Goal: Information Seeking & Learning: Learn about a topic

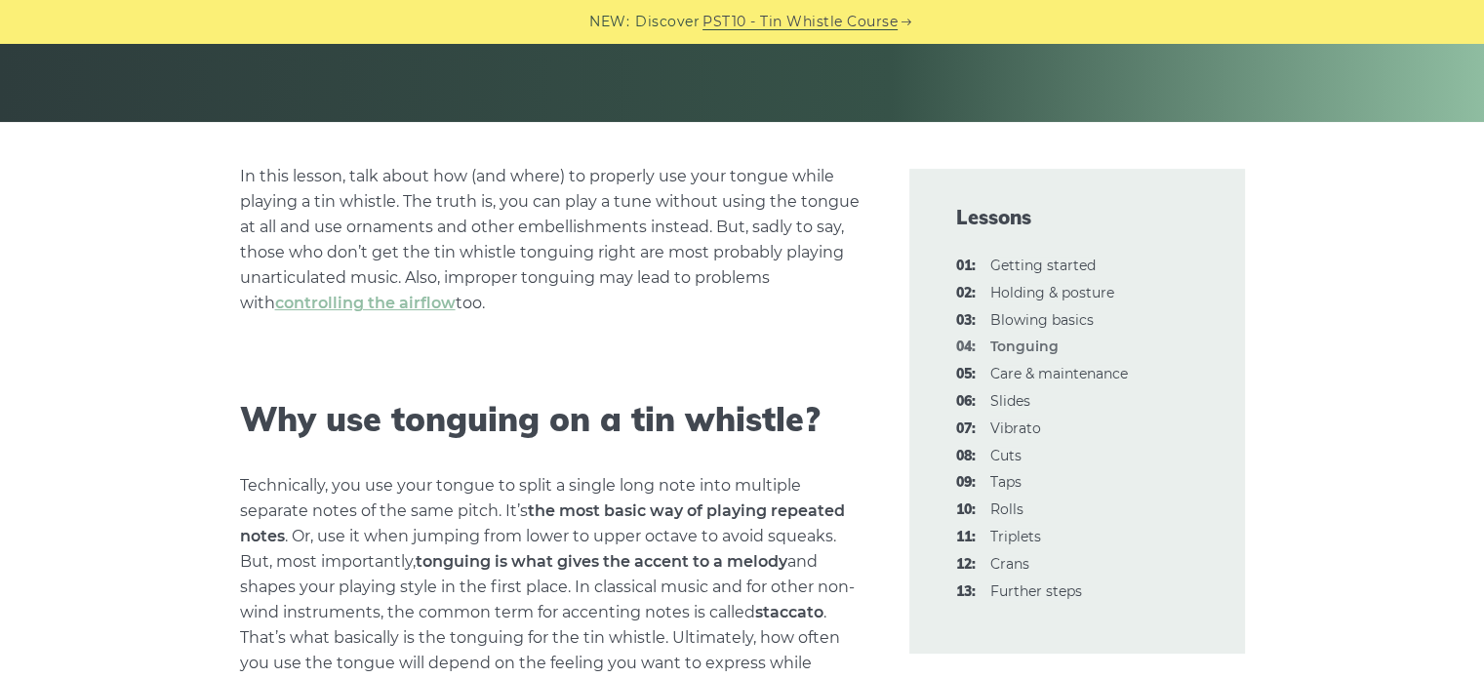
scroll to position [488, 0]
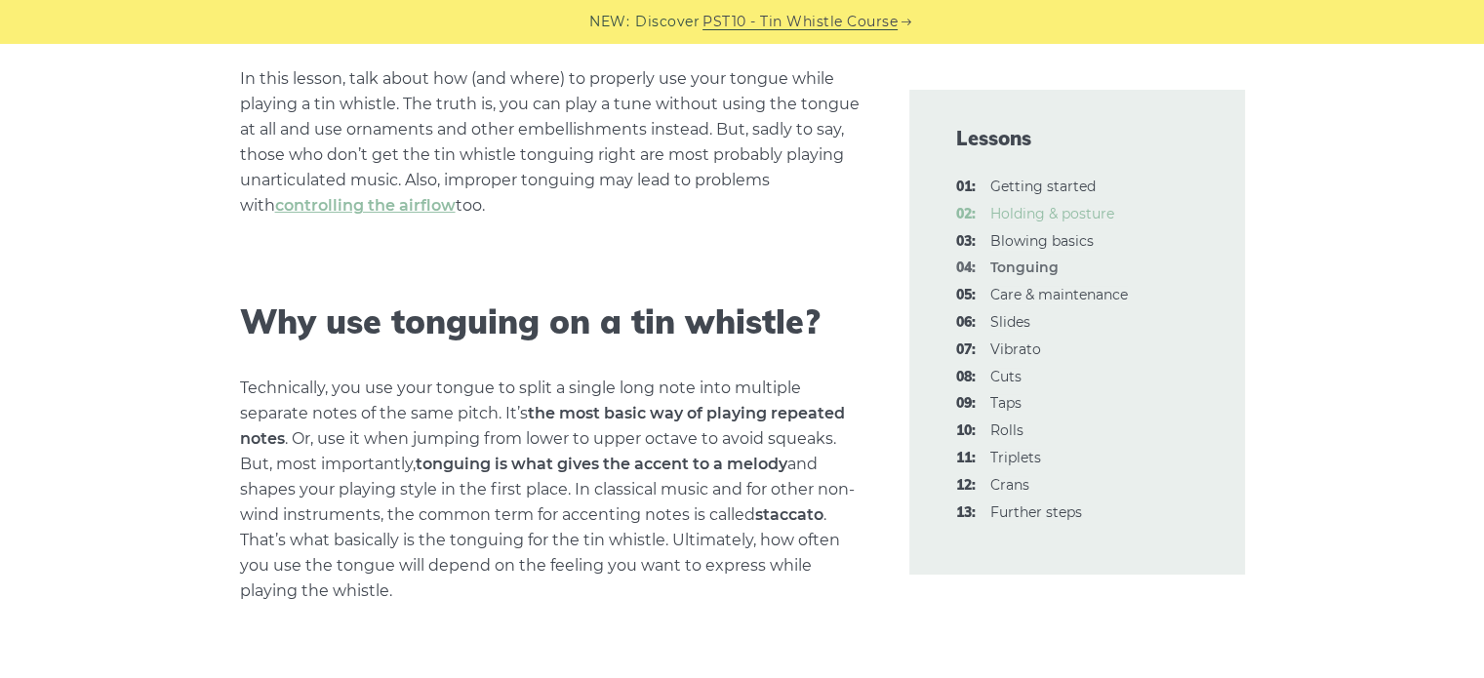
click at [1071, 222] on link "02: Holding & posture" at bounding box center [1052, 214] width 124 height 18
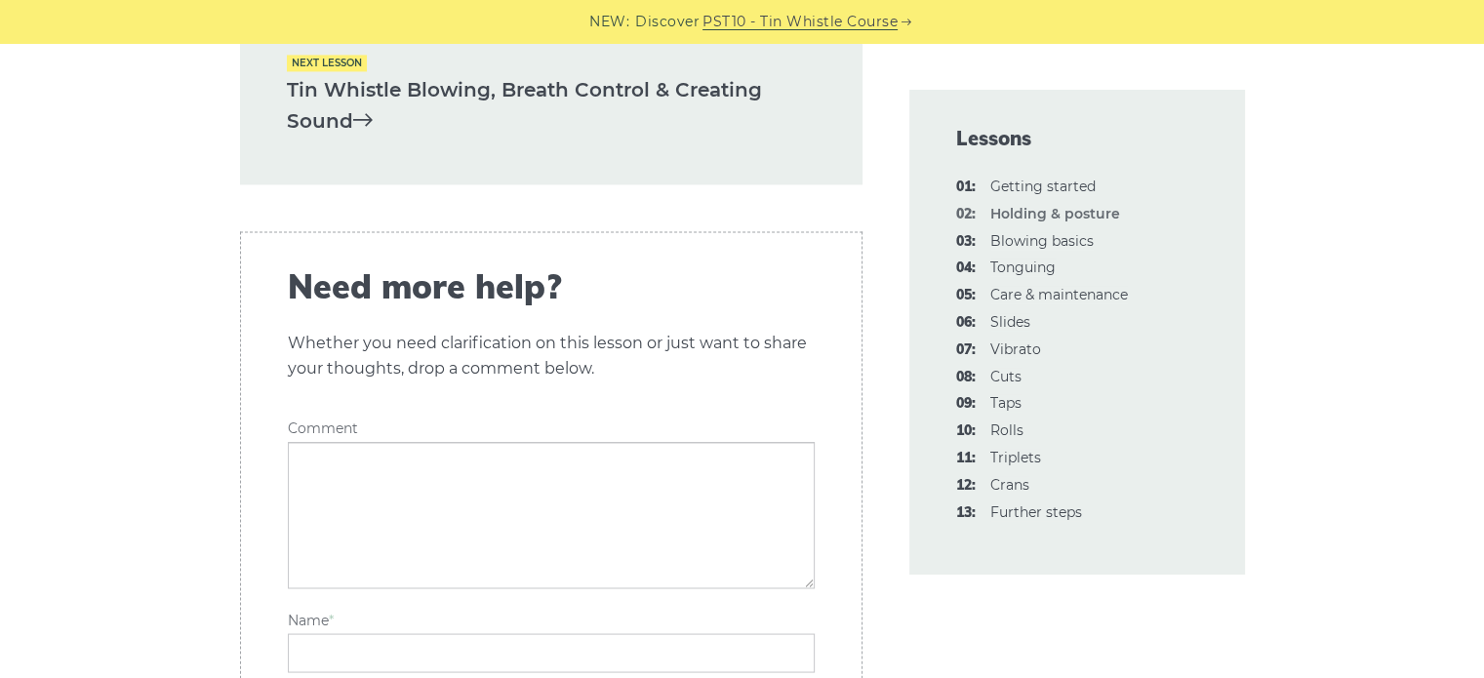
scroll to position [3122, 0]
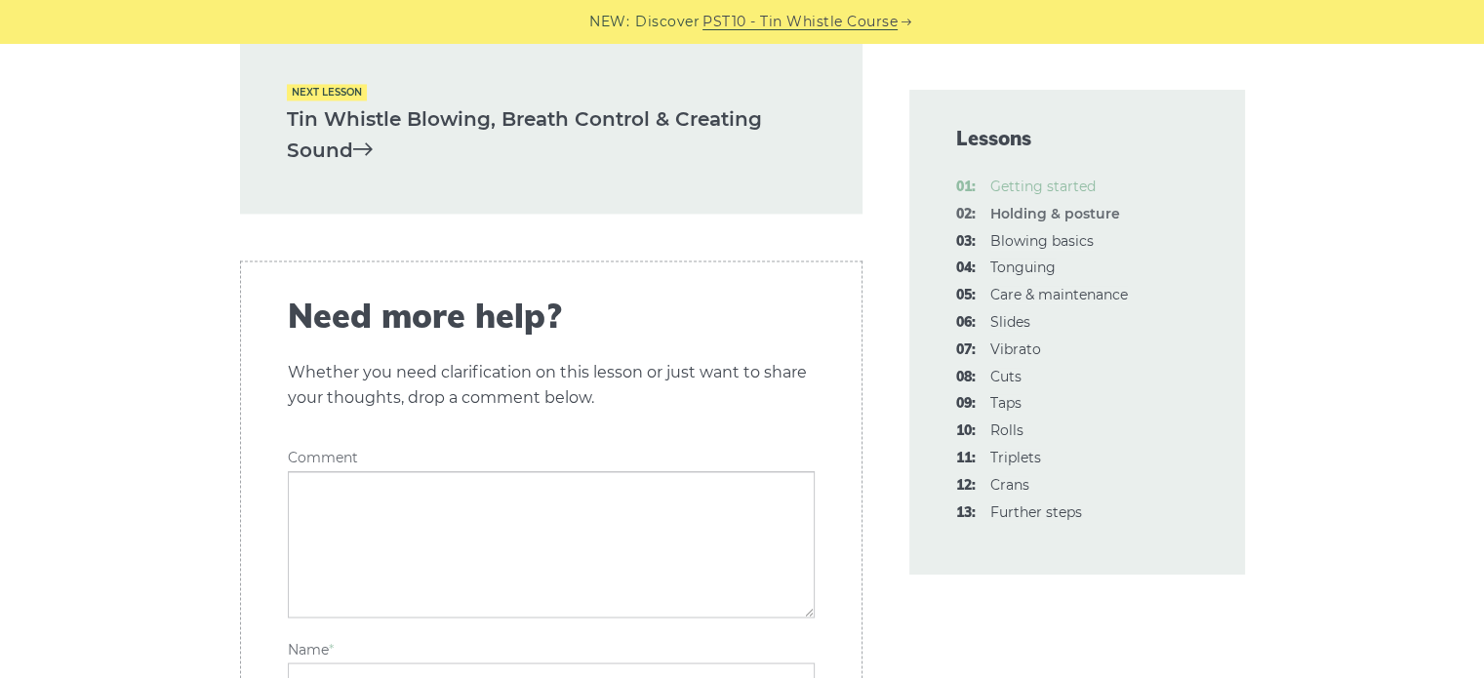
click at [1030, 179] on link "01: Getting started" at bounding box center [1042, 187] width 105 height 18
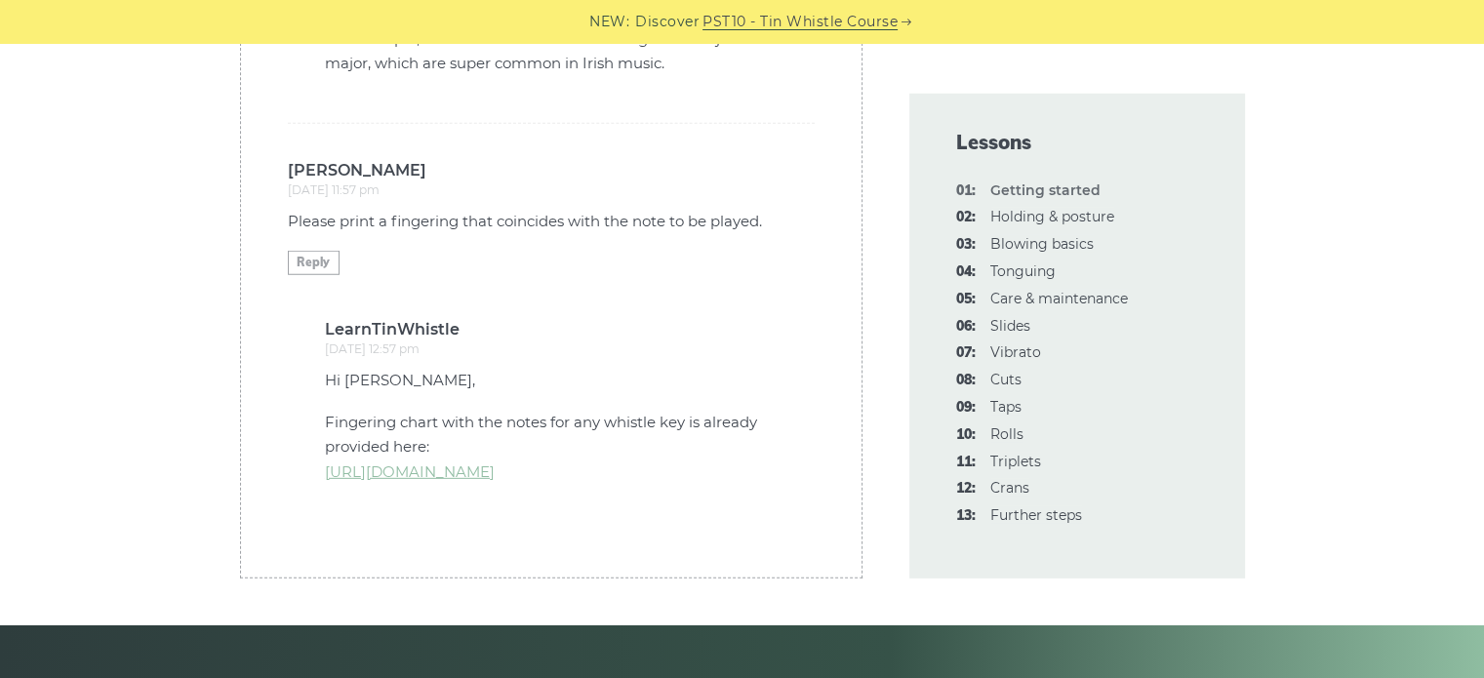
scroll to position [5512, 0]
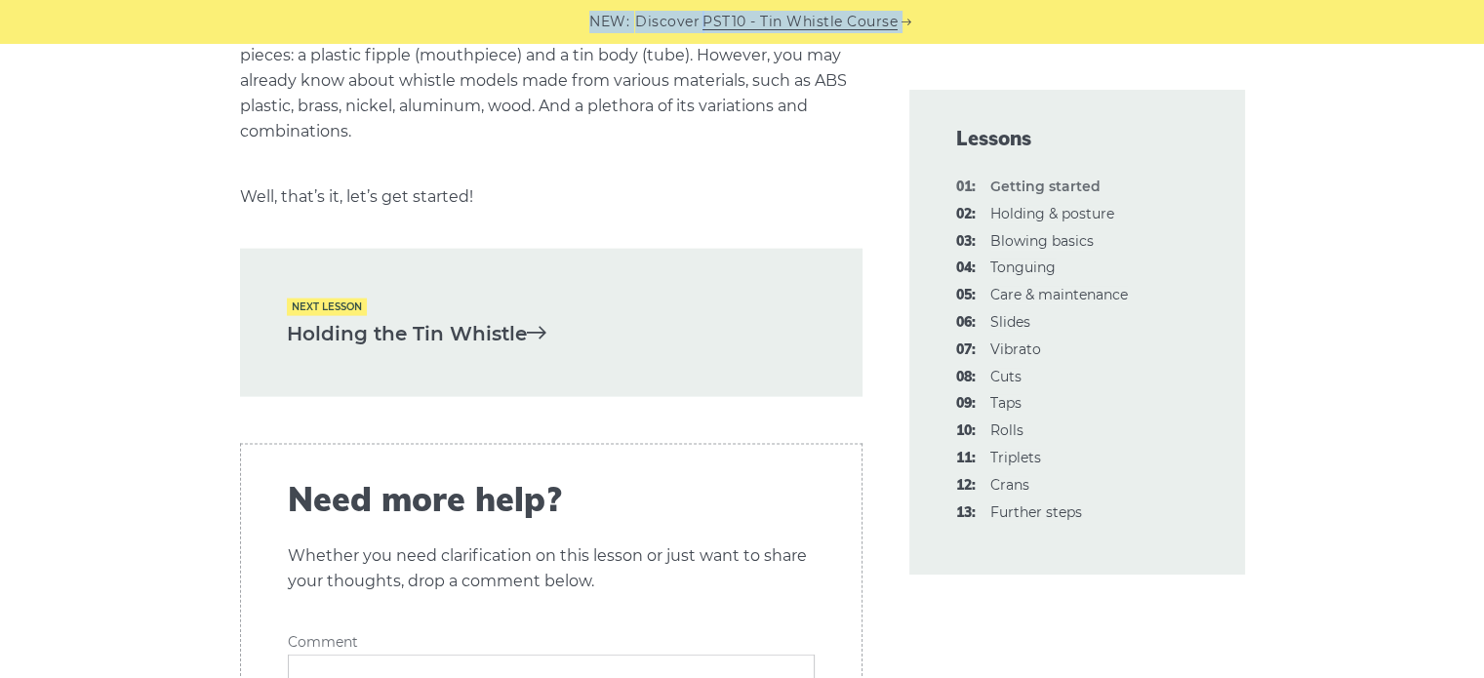
drag, startPoint x: 242, startPoint y: 561, endPoint x: 463, endPoint y: 13, distance: 591.4
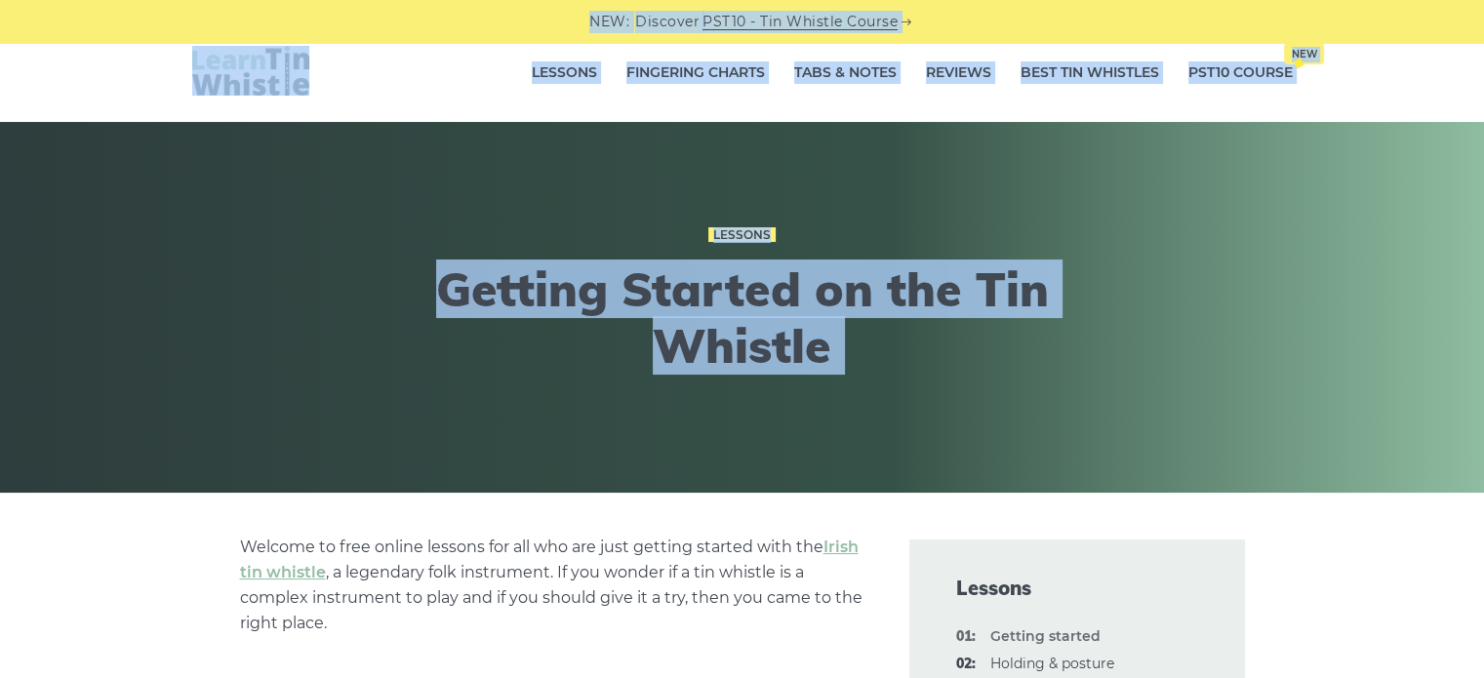
scroll to position [0, 0]
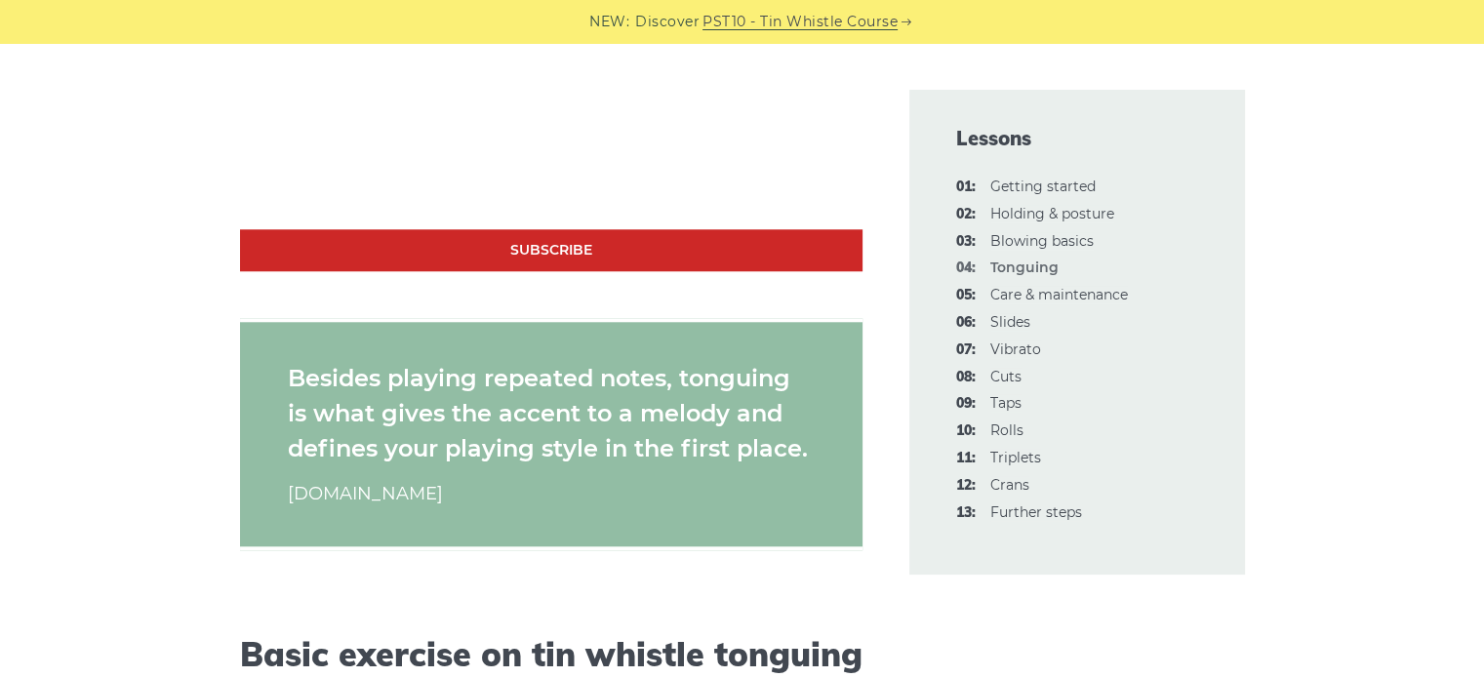
scroll to position [2147, 0]
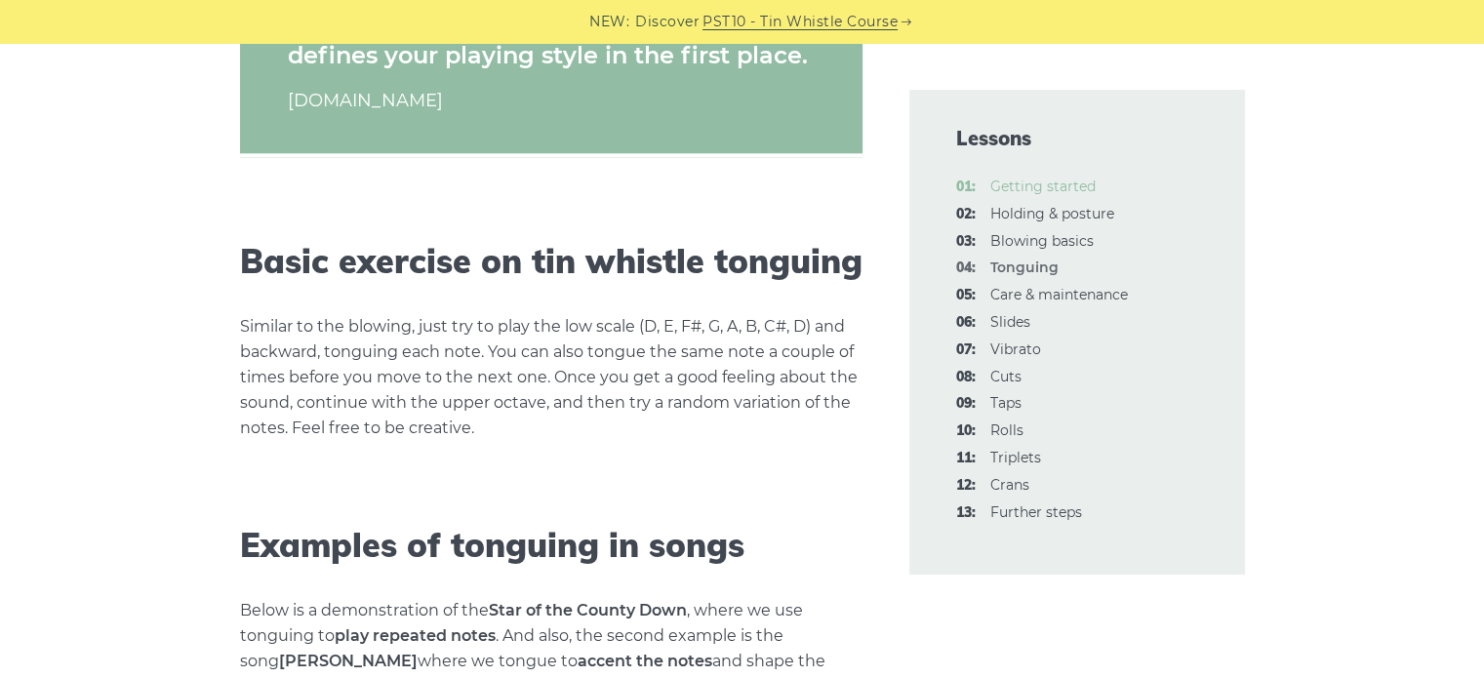
click at [1057, 193] on link "01: Getting started" at bounding box center [1042, 187] width 105 height 18
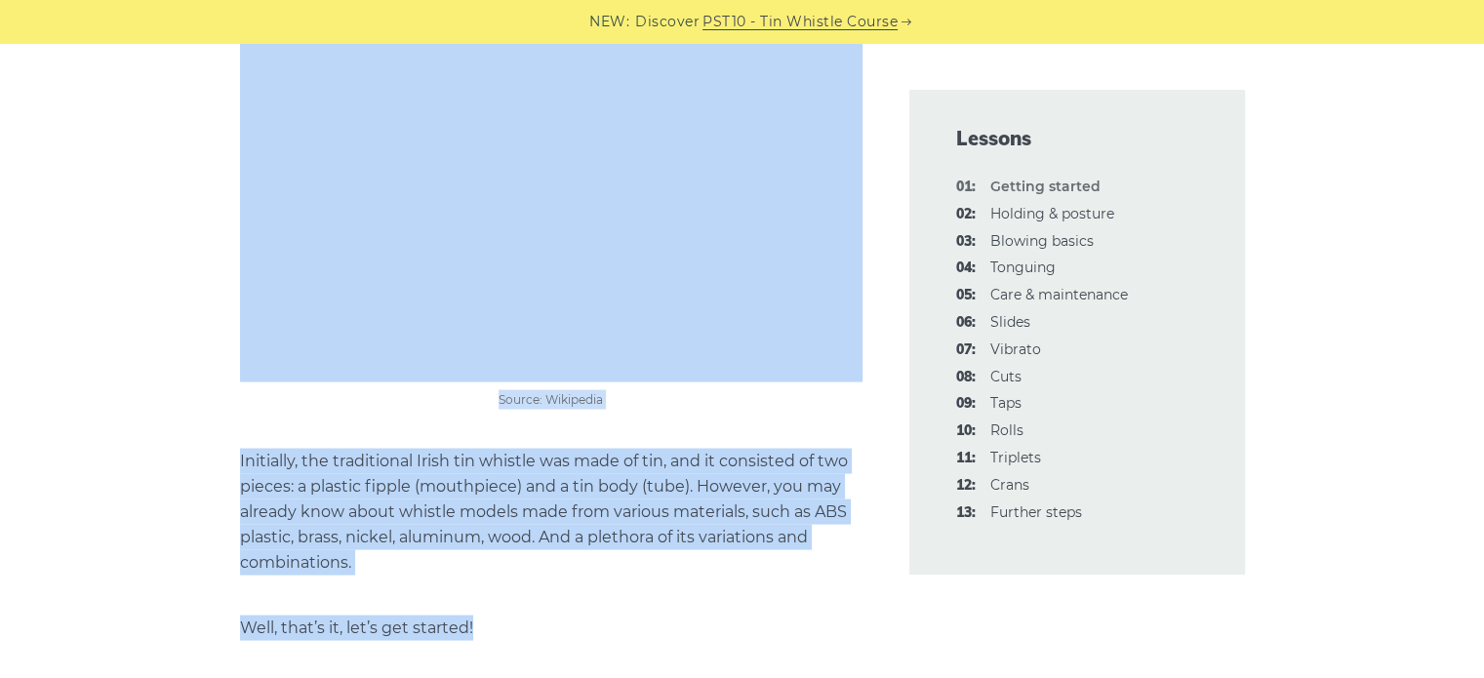
scroll to position [3708, 0]
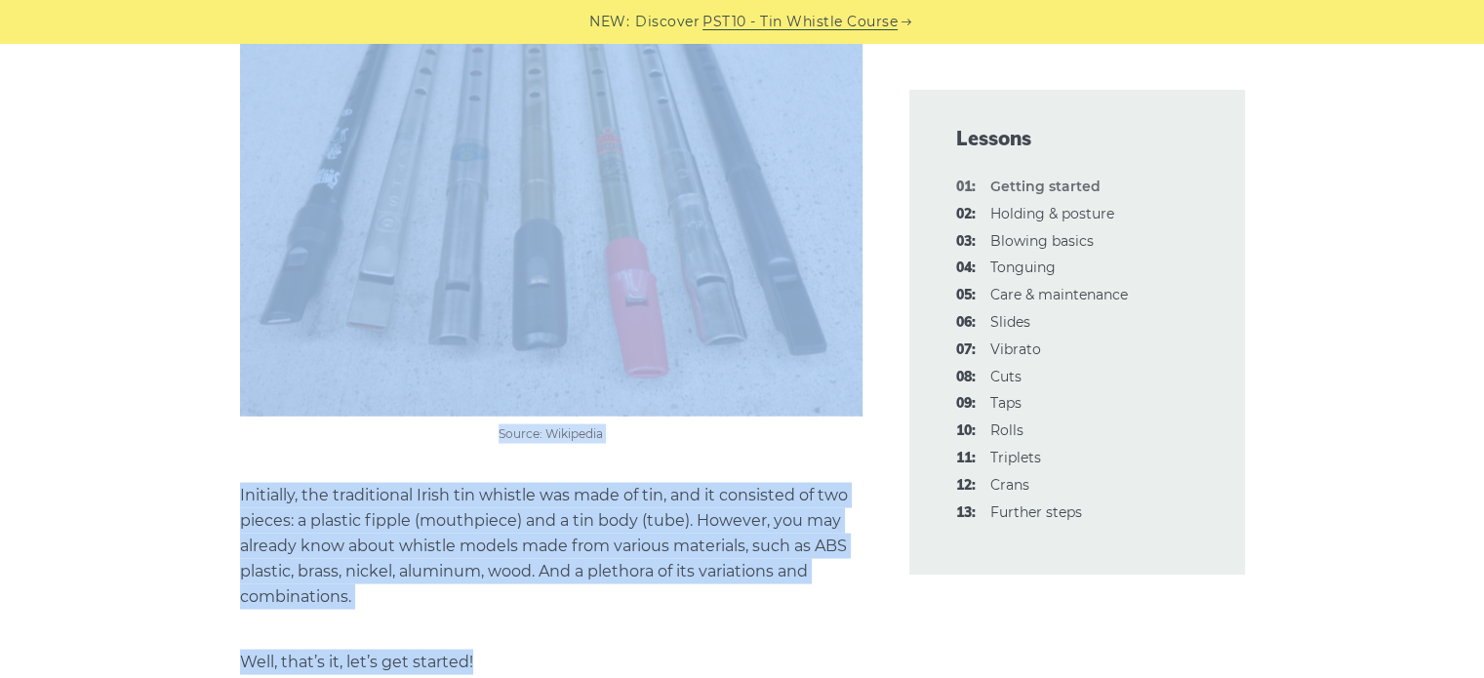
drag, startPoint x: 240, startPoint y: 166, endPoint x: 710, endPoint y: 628, distance: 659.6
copy div "Welcome to free online lessons for all who are just getting started with the Ir…"
click at [678, 423] on figcaption "Source: Wikipedia" at bounding box center [551, 433] width 623 height 20
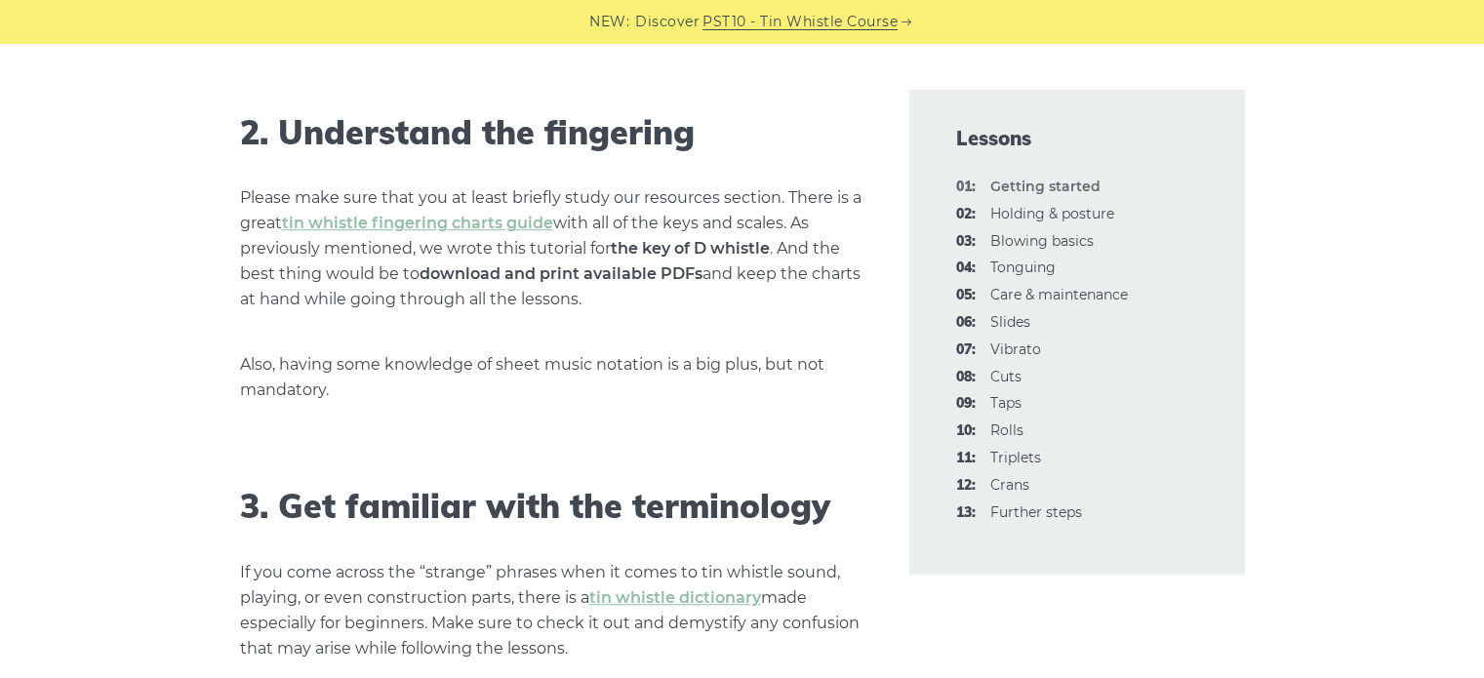
scroll to position [1561, 0]
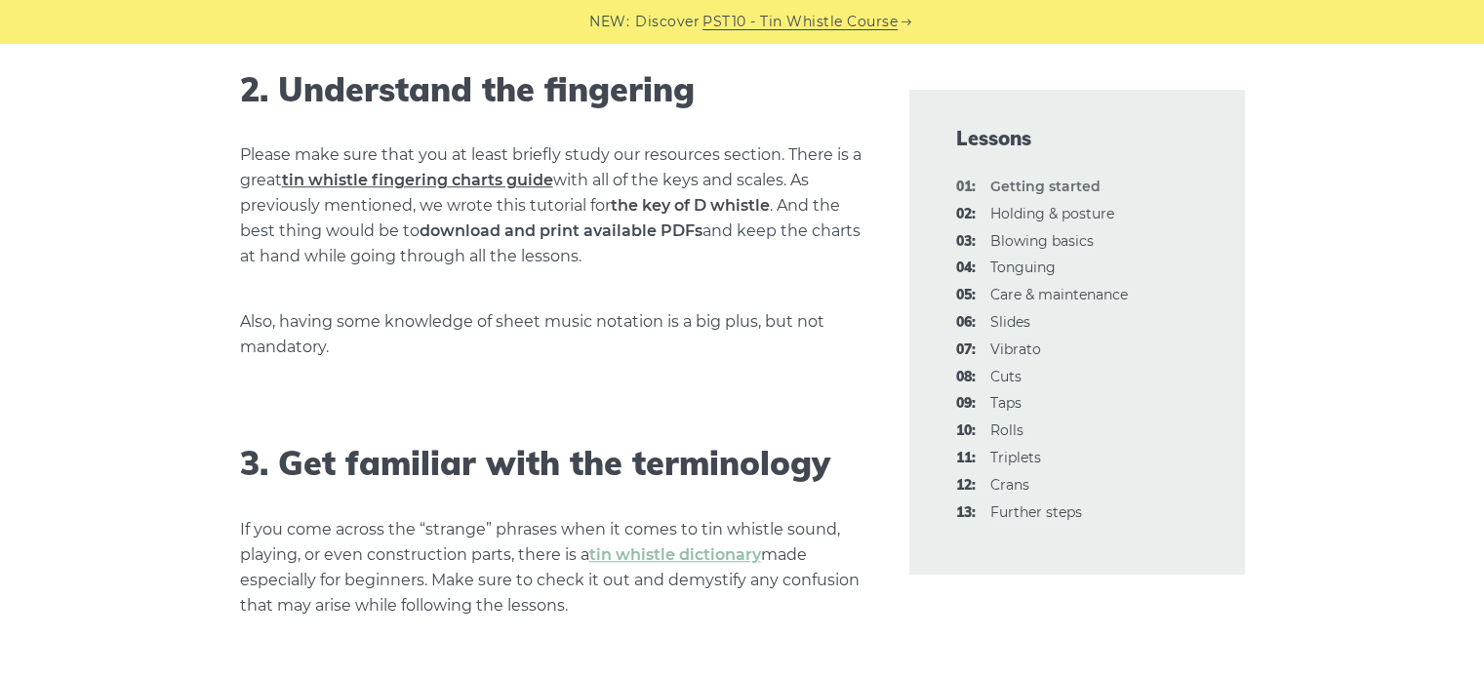
click at [448, 185] on link "tin whistle fingering charts guide" at bounding box center [417, 180] width 271 height 19
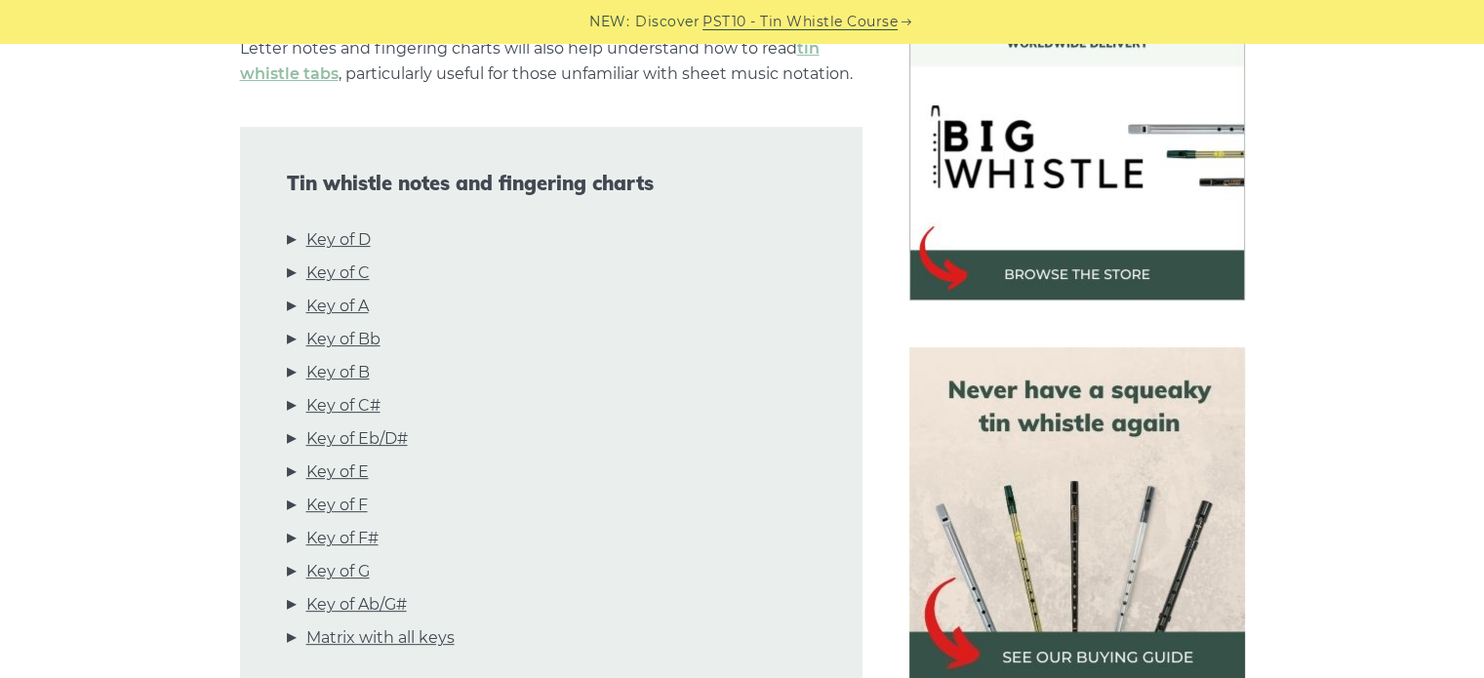
scroll to position [585, 0]
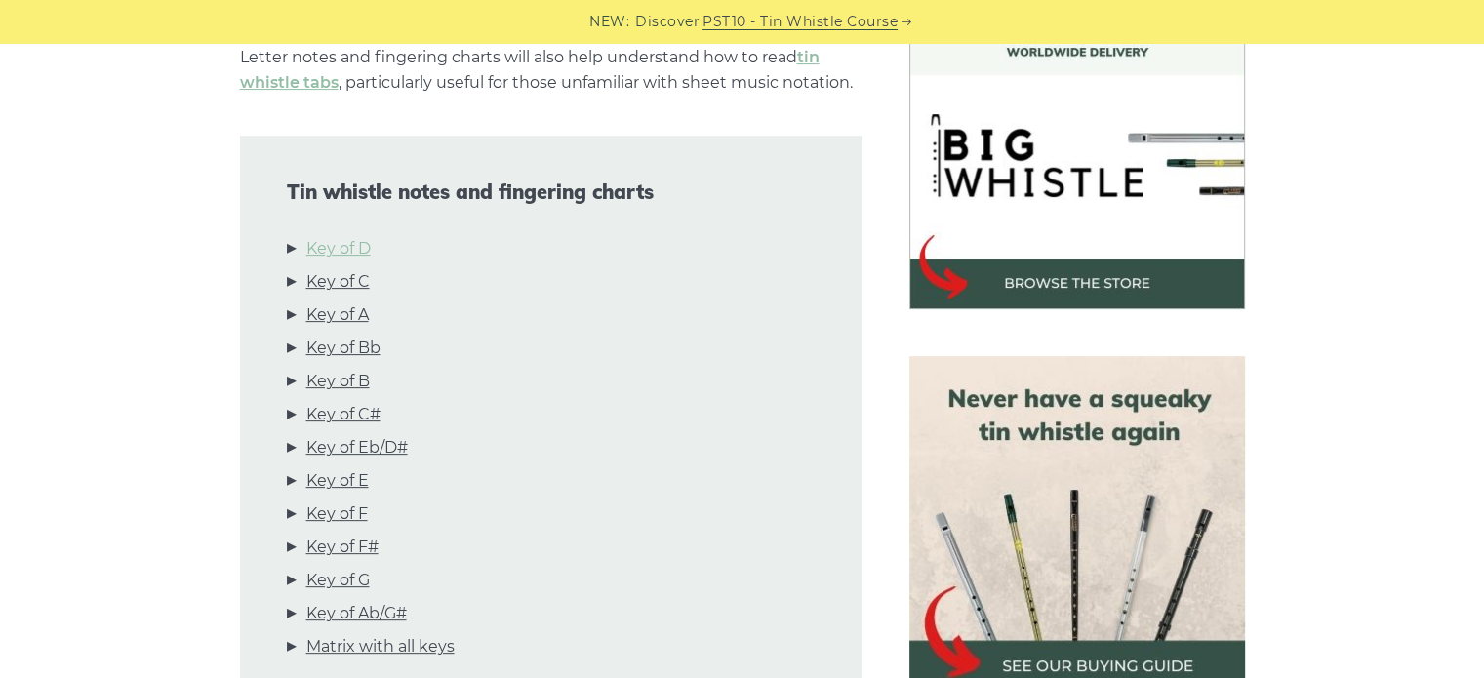
click at [365, 250] on link "Key of D" at bounding box center [338, 248] width 64 height 25
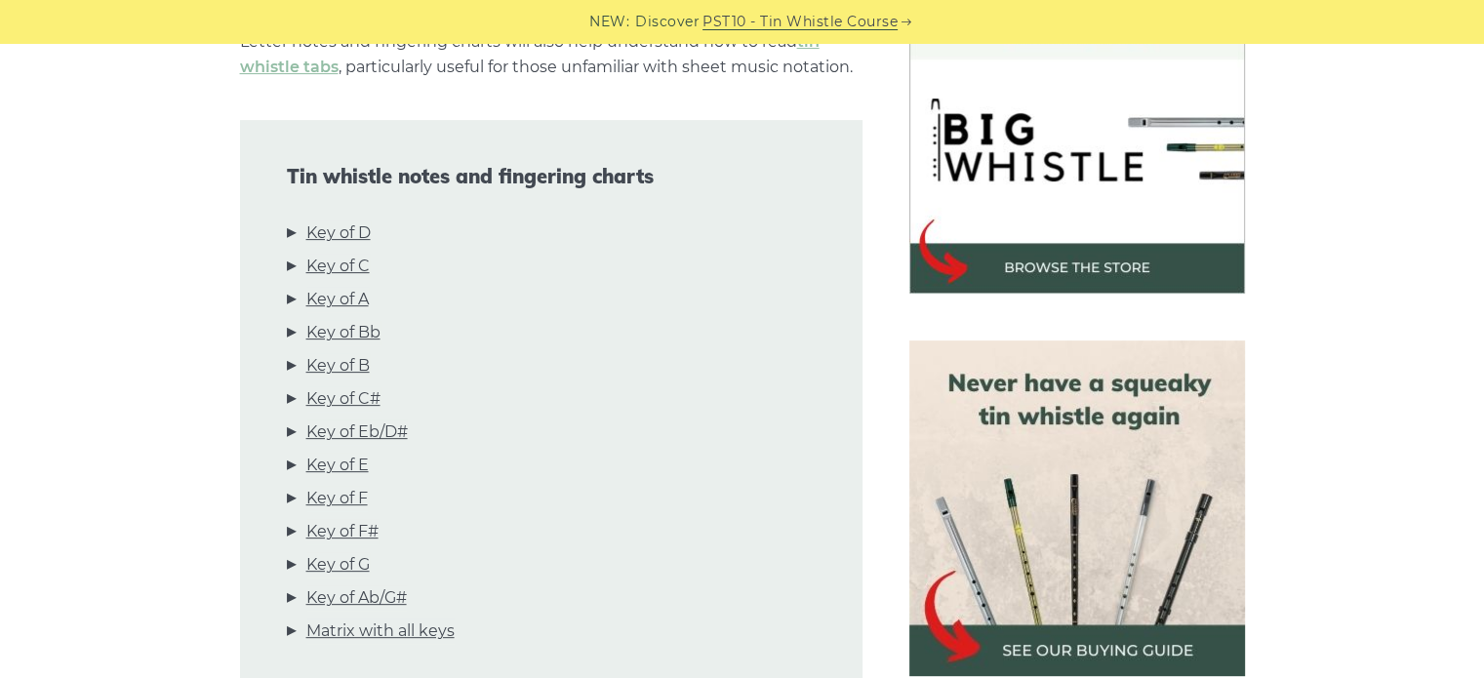
scroll to position [699, 0]
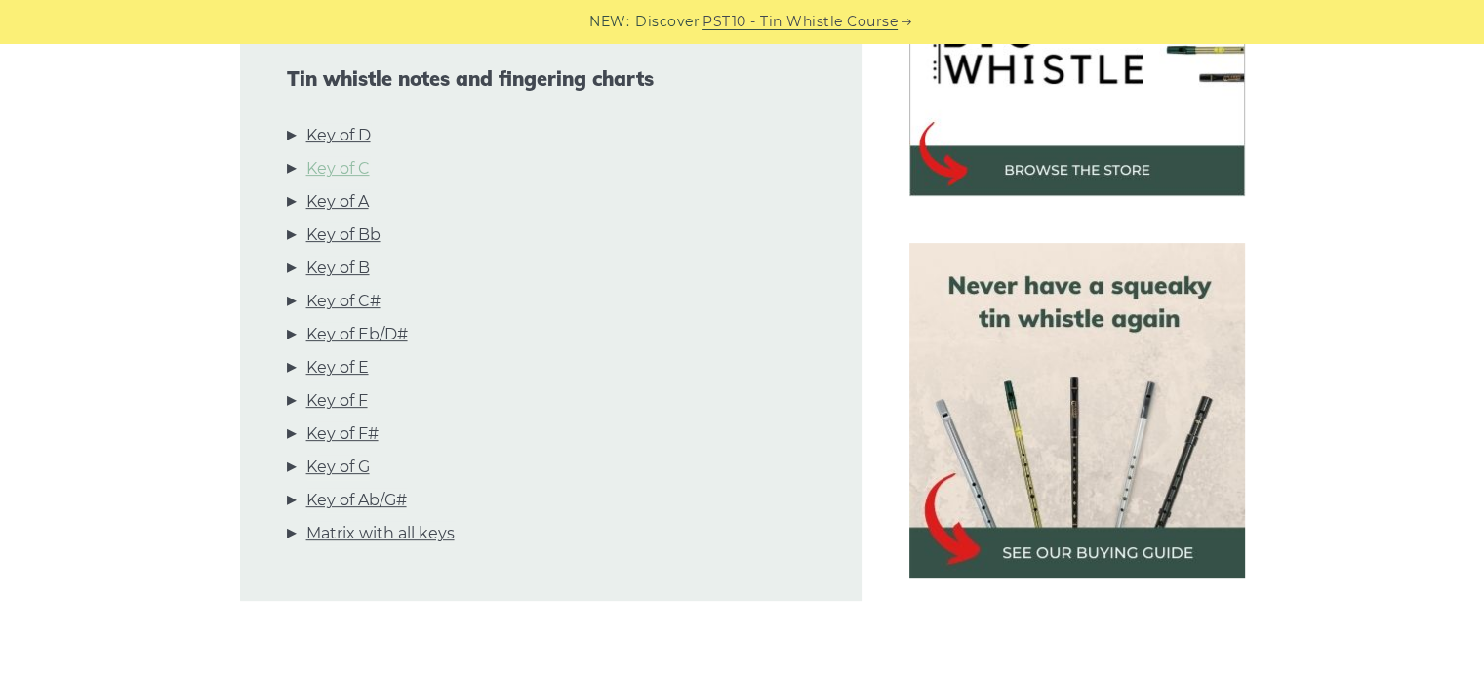
click at [355, 165] on link "Key of C" at bounding box center [337, 168] width 63 height 25
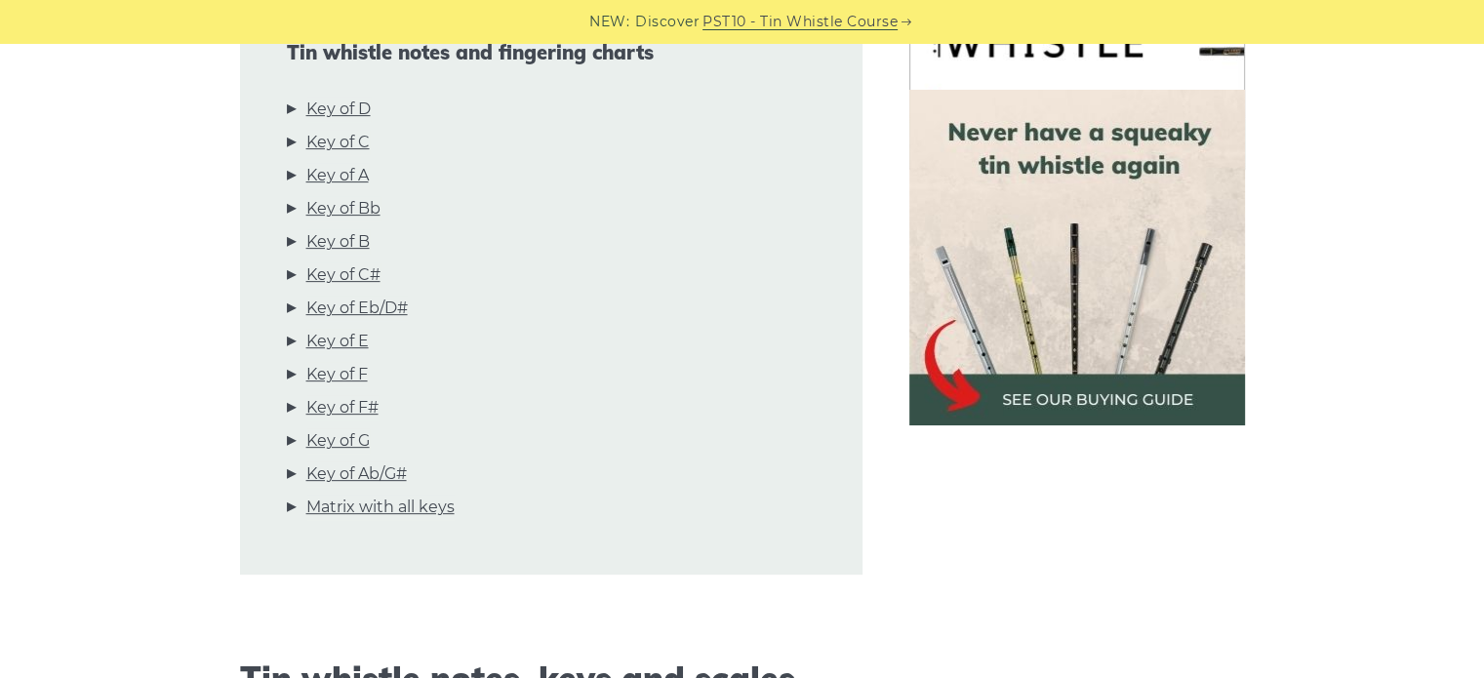
scroll to position [976, 0]
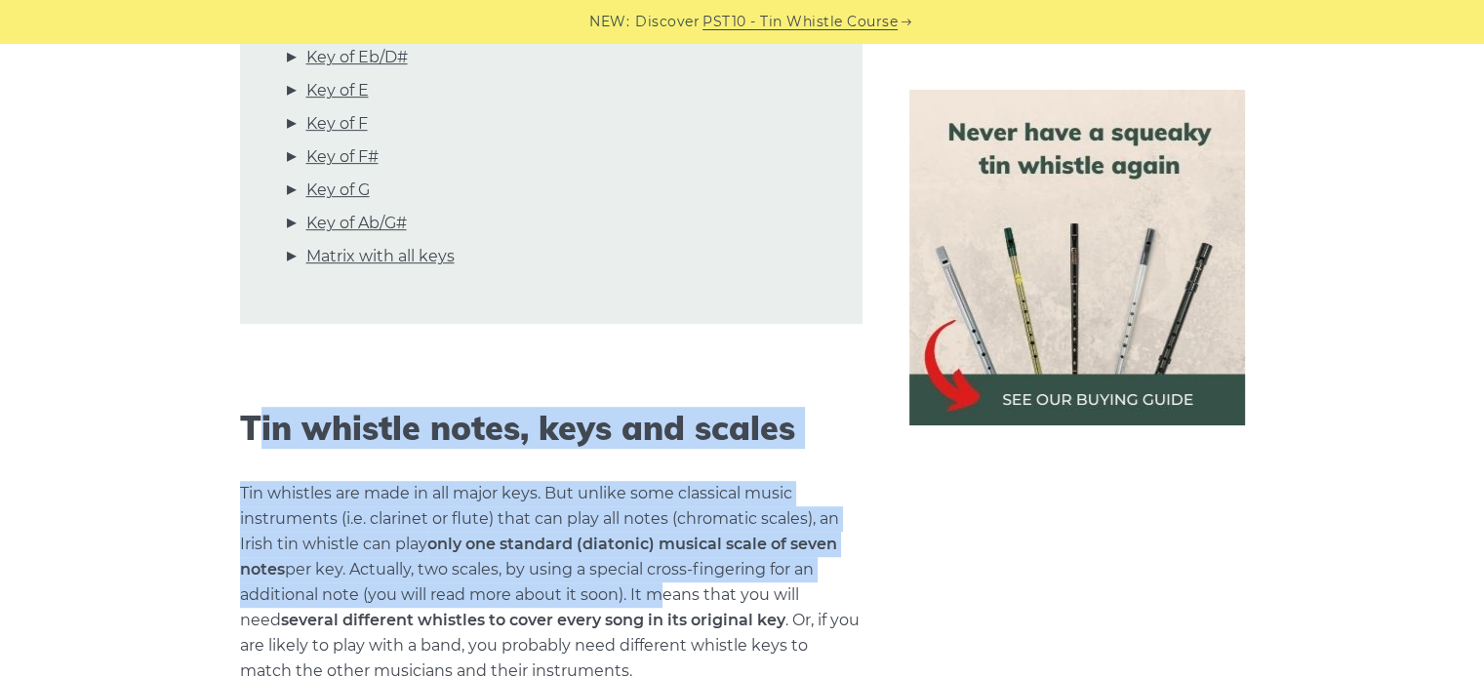
drag, startPoint x: 253, startPoint y: 432, endPoint x: 648, endPoint y: 584, distance: 423.5
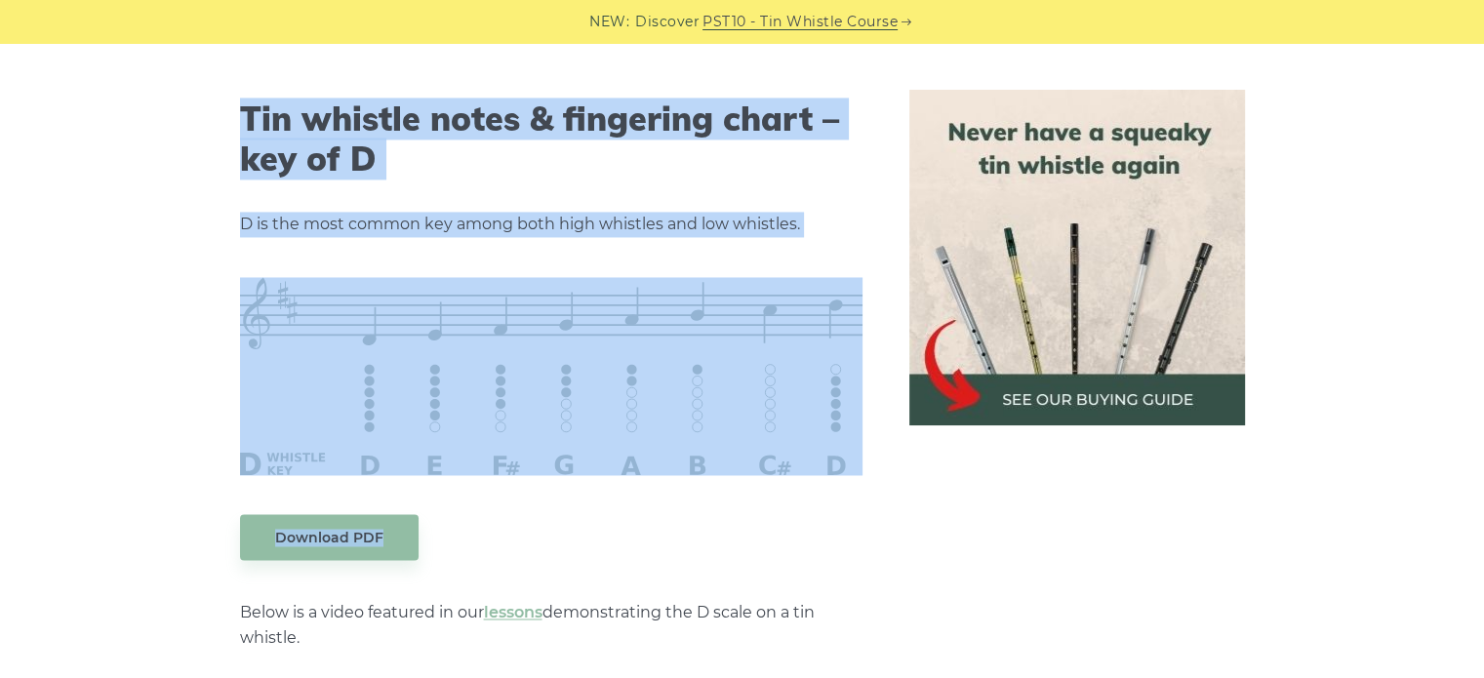
scroll to position [2916, 0]
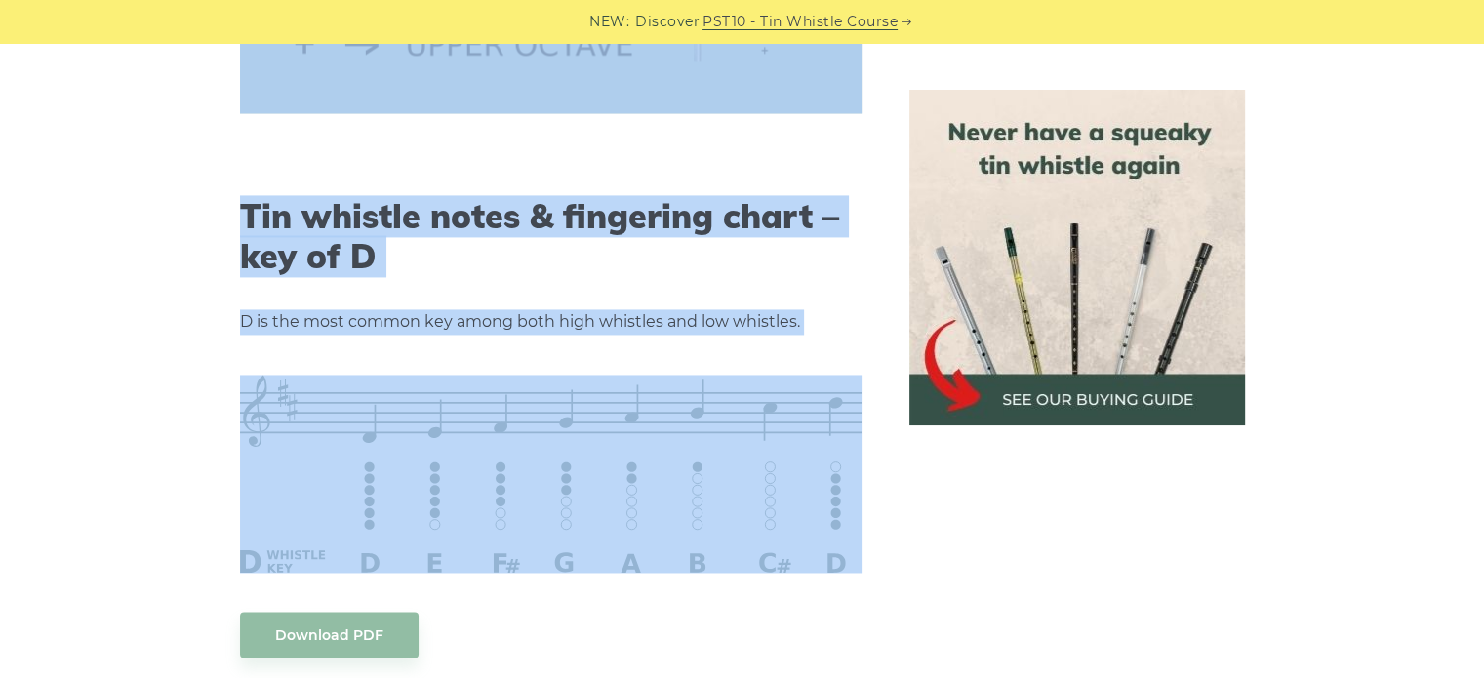
drag, startPoint x: 237, startPoint y: 417, endPoint x: 738, endPoint y: 481, distance: 504.7
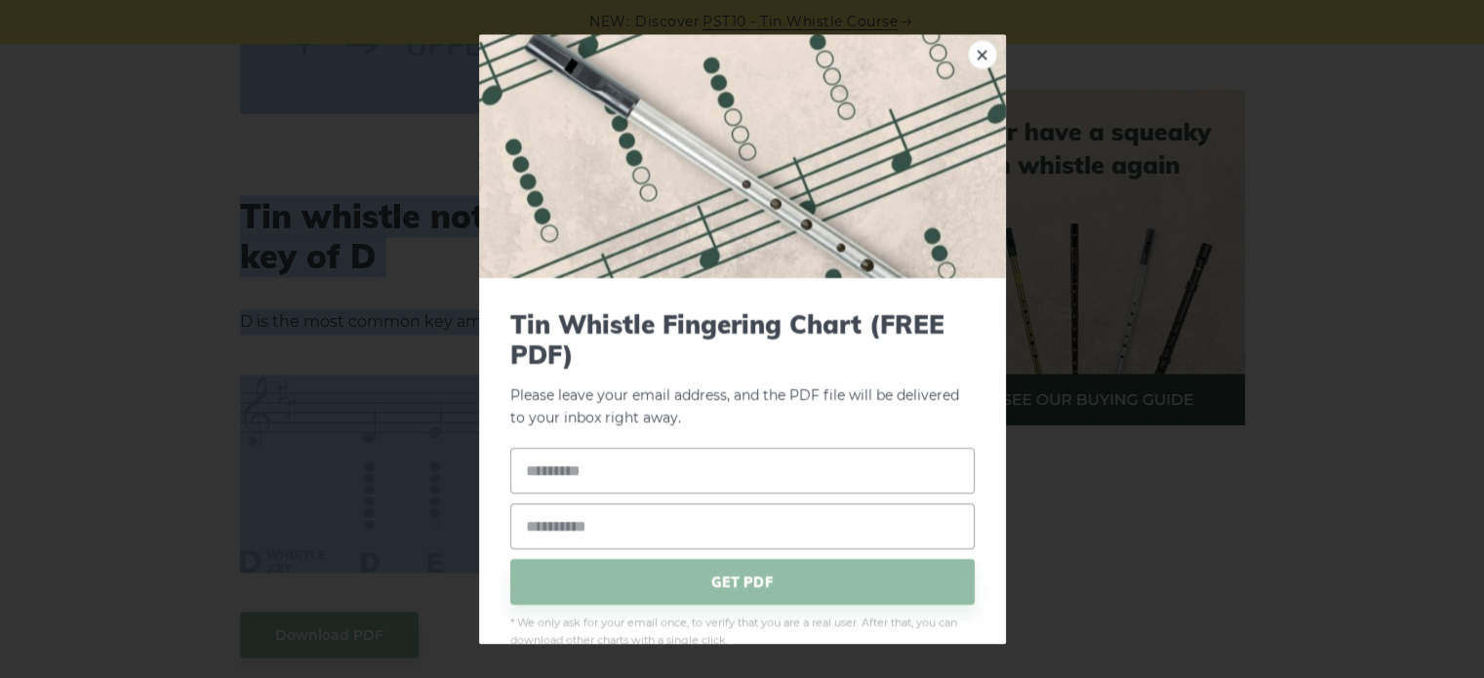
copy div "Tin whistle notes, keys and scales Tin whistles are made in all major keys. But…"
click at [977, 50] on link "×" at bounding box center [982, 54] width 29 height 29
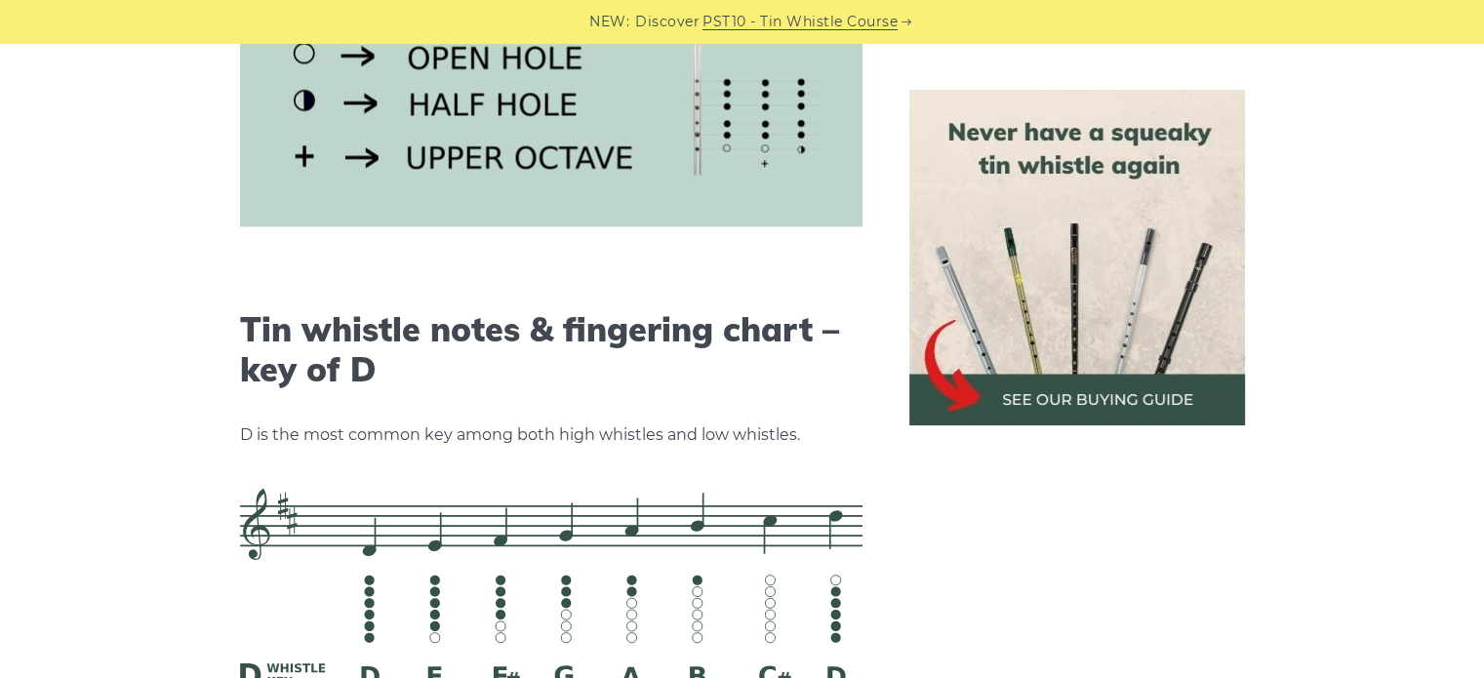
scroll to position [2720, 0]
